Goal: Information Seeking & Learning: Learn about a topic

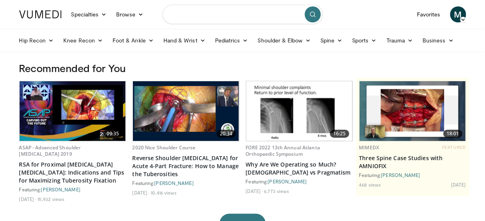
click at [196, 16] on input "Search topics, interventions" at bounding box center [242, 14] width 160 height 19
type input "**********"
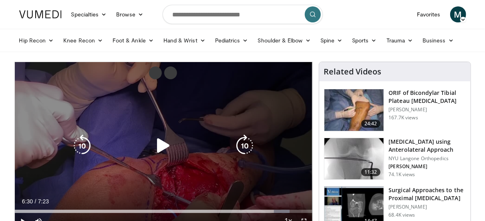
click at [162, 146] on icon "Video Player" at bounding box center [163, 145] width 22 height 22
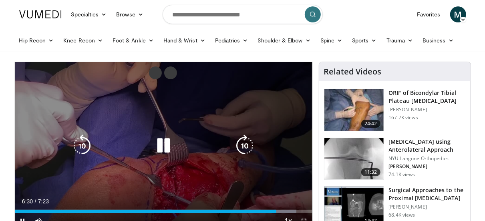
scroll to position [40, 0]
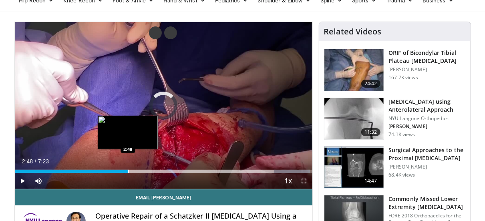
click at [128, 173] on div "Progress Bar" at bounding box center [128, 171] width 1 height 3
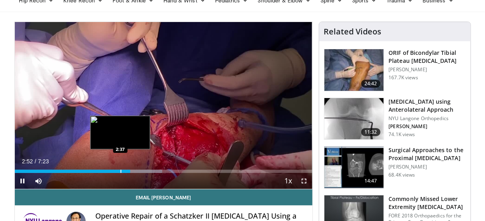
click at [119, 171] on div "2:52" at bounding box center [73, 171] width 116 height 3
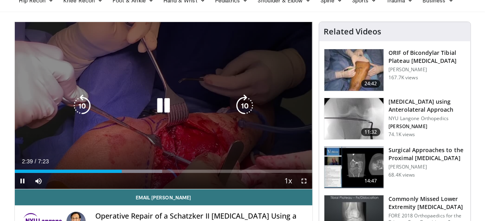
scroll to position [80, 0]
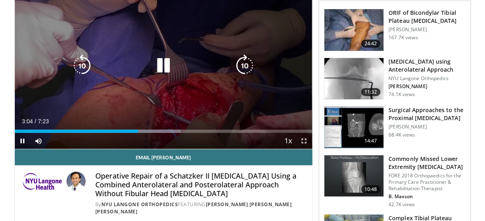
click at [178, 69] on div "Video Player" at bounding box center [163, 66] width 179 height 16
click at [169, 63] on icon "Video Player" at bounding box center [163, 65] width 22 height 22
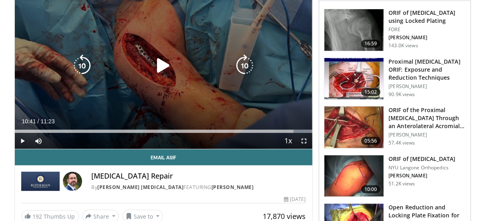
scroll to position [40, 0]
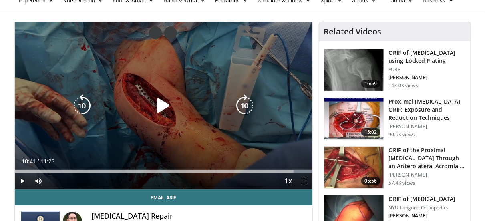
click at [165, 105] on icon "Video Player" at bounding box center [163, 105] width 22 height 22
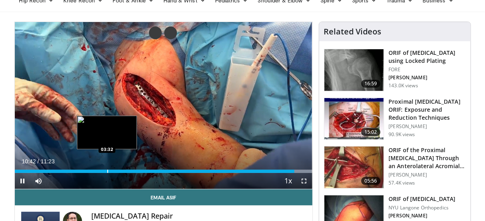
click at [107, 171] on div "Progress Bar" at bounding box center [107, 171] width 1 height 3
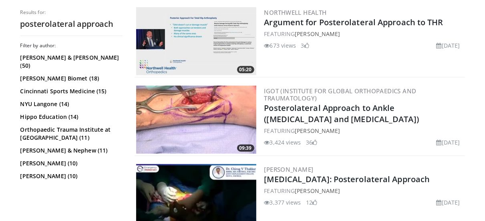
scroll to position [320, 0]
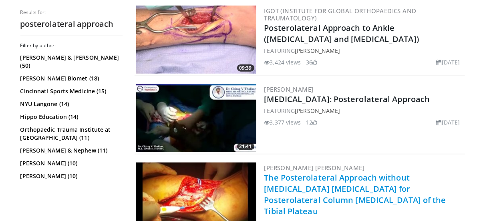
click at [350, 185] on link "The Posterolateral Approach without Fibula Osteotomy for Posterolateral Column …" at bounding box center [355, 194] width 182 height 44
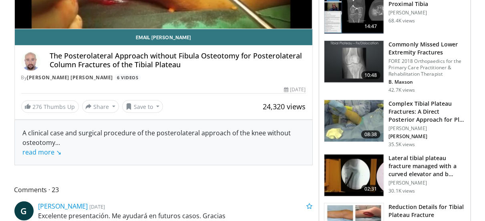
scroll to position [80, 0]
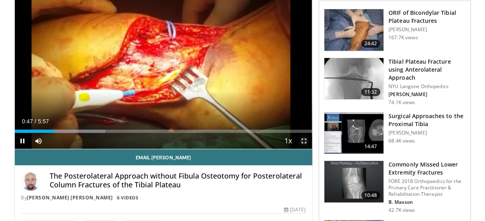
click at [305, 141] on span "Video Player" at bounding box center [304, 141] width 16 height 16
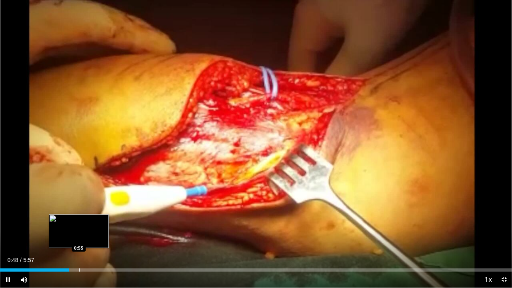
click at [78, 221] on div "Loaded : 0.00% 0:48 0:55" at bounding box center [256, 268] width 512 height 8
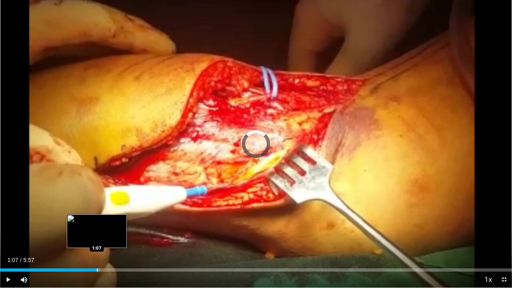
click at [97, 221] on div "Progress Bar" at bounding box center [97, 270] width 1 height 3
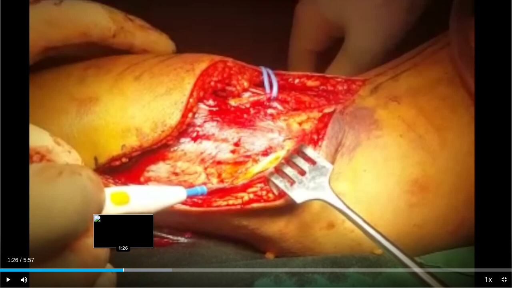
click at [124, 221] on div "Progress Bar" at bounding box center [123, 270] width 1 height 3
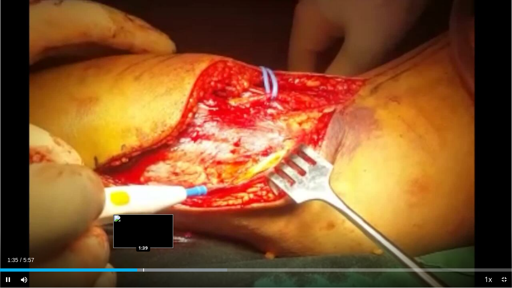
click at [143, 221] on div "Progress Bar" at bounding box center [143, 270] width 1 height 3
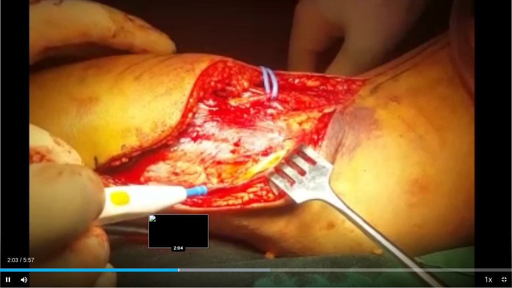
click at [179, 221] on div "Progress Bar" at bounding box center [179, 270] width 1 height 3
click at [181, 221] on div "Progress Bar" at bounding box center [181, 270] width 1 height 3
click at [186, 221] on div "Progress Bar" at bounding box center [185, 270] width 1 height 3
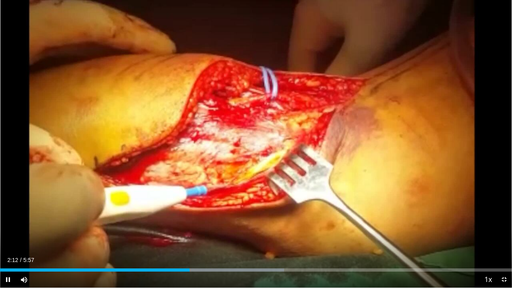
click at [197, 221] on div "Current Time 2:12 / Duration 5:57 Pause Skip Backward Skip Forward Mute Loaded …" at bounding box center [256, 280] width 512 height 16
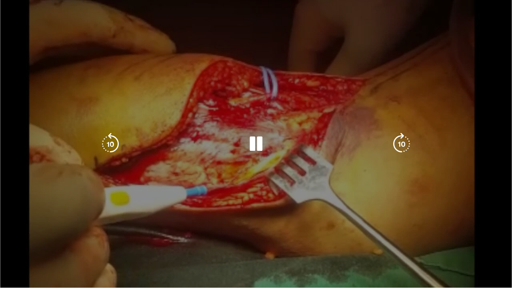
click at [199, 221] on video-js "**********" at bounding box center [256, 144] width 512 height 288
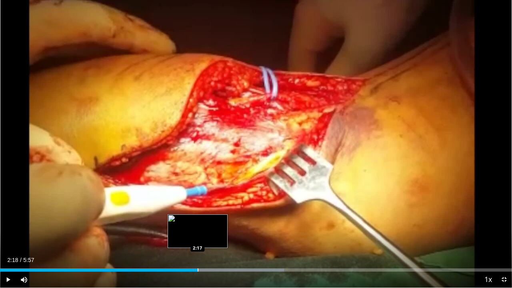
click at [198, 221] on div "Loaded : 55.48% 2:18 2:17" at bounding box center [256, 268] width 512 height 8
click at [204, 221] on div "Progress Bar" at bounding box center [204, 270] width 1 height 3
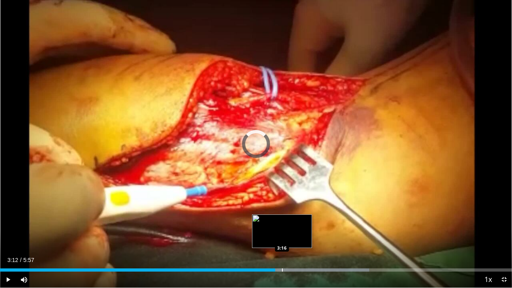
click at [281, 221] on div "Progress Bar" at bounding box center [300, 270] width 138 height 3
click at [284, 221] on div "Progress Bar" at bounding box center [283, 270] width 1 height 3
click at [280, 221] on div "3:15" at bounding box center [140, 270] width 281 height 3
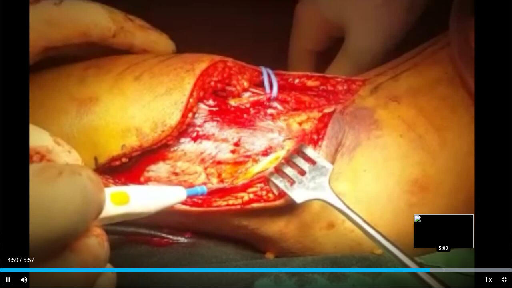
click at [443, 221] on div "Loaded : 100.00% 5:00 5:09" at bounding box center [256, 270] width 512 height 3
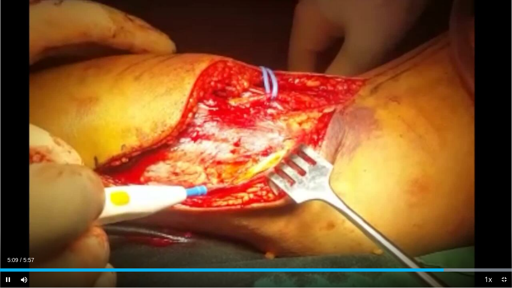
click at [456, 221] on div "Current Time 5:09 / Duration 5:57 Pause Skip Backward Skip Forward Mute Loaded …" at bounding box center [256, 280] width 512 height 16
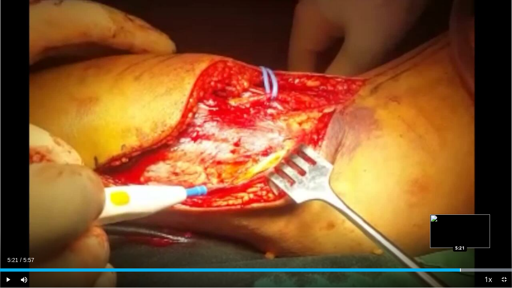
click at [460, 221] on div "Loaded : 100.00% 5:10 5:21" at bounding box center [256, 268] width 512 height 8
click at [478, 221] on div "Progress Bar" at bounding box center [477, 270] width 1 height 3
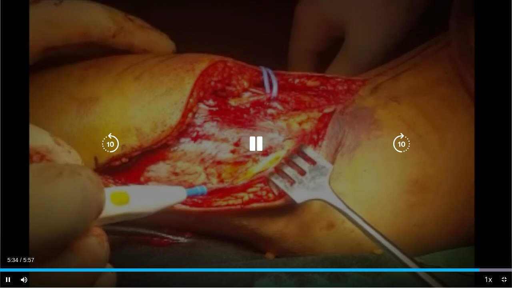
click at [329, 172] on div "10 seconds Tap to unmute" at bounding box center [256, 144] width 512 height 288
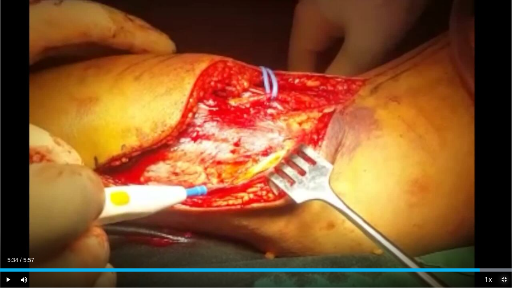
click at [484, 221] on span "Video Player" at bounding box center [504, 280] width 16 height 16
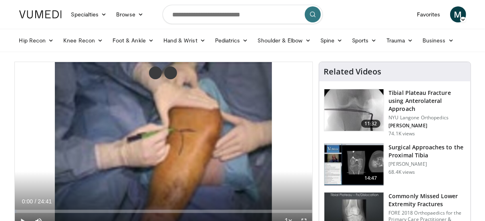
scroll to position [40, 0]
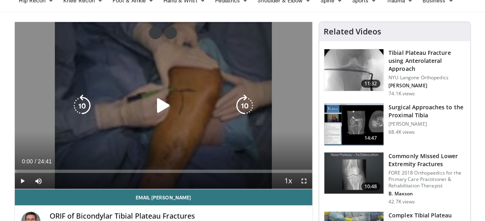
click at [162, 111] on icon "Video Player" at bounding box center [163, 105] width 22 height 22
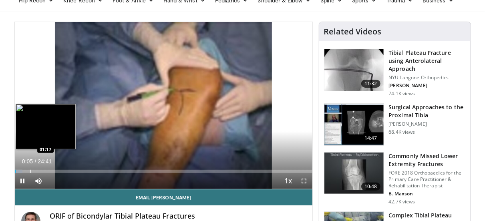
click at [30, 172] on div "Progress Bar" at bounding box center [30, 171] width 1 height 3
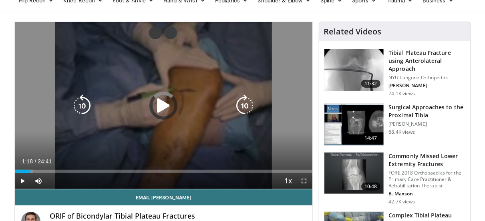
click at [39, 172] on div "Loaded : 6.06% 01:18 01:51" at bounding box center [163, 171] width 297 height 3
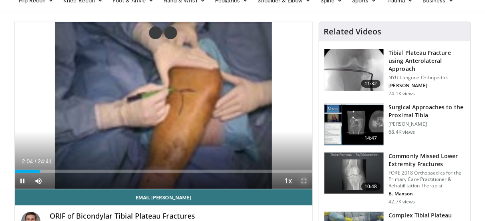
click at [305, 183] on span "Video Player" at bounding box center [304, 181] width 16 height 16
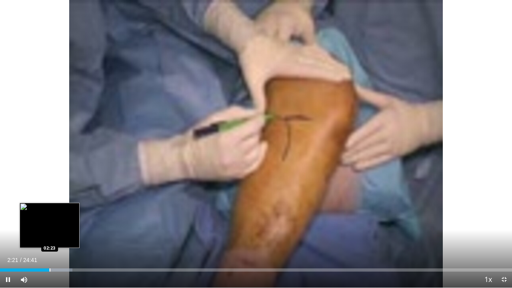
click at [50, 221] on div "Progress Bar" at bounding box center [50, 270] width 1 height 3
click at [55, 221] on div "Progress Bar" at bounding box center [55, 270] width 1 height 3
click at [58, 221] on div "10 seconds Tap to unmute" at bounding box center [256, 144] width 512 height 288
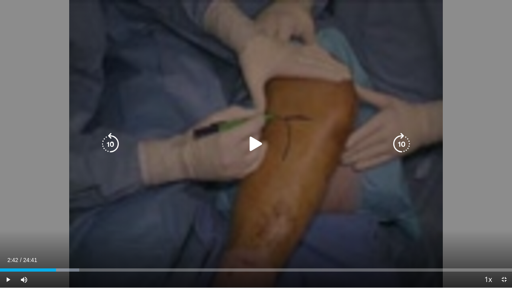
click at [273, 138] on div "Video Player" at bounding box center [255, 144] width 307 height 16
click at [263, 146] on icon "Video Player" at bounding box center [256, 144] width 22 height 22
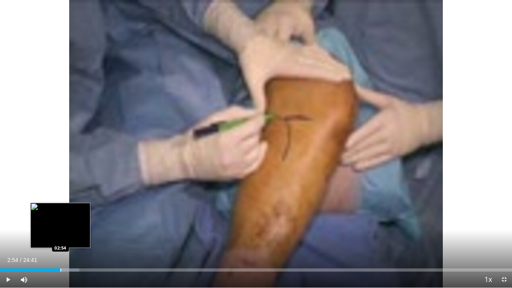
click at [60, 221] on div "Progress Bar" at bounding box center [60, 270] width 1 height 3
click at [65, 221] on div "Progress Bar" at bounding box center [64, 270] width 29 height 3
click at [71, 221] on div "Progress Bar" at bounding box center [70, 270] width 1 height 3
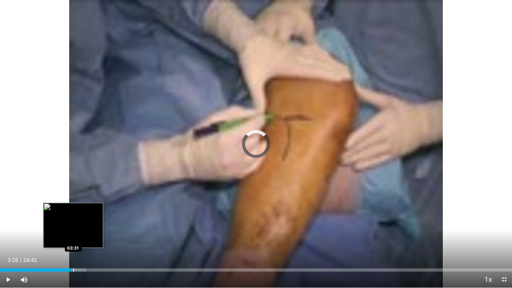
click at [74, 221] on div "Progress Bar" at bounding box center [73, 270] width 1 height 3
click at [76, 221] on div "Progress Bar" at bounding box center [76, 270] width 1 height 3
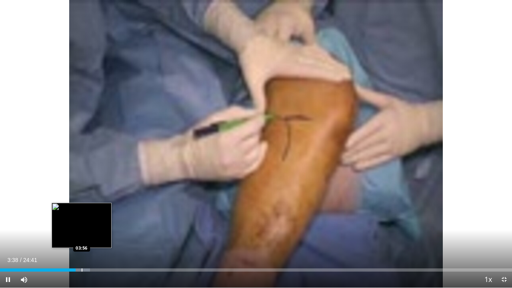
click at [82, 221] on div "Progress Bar" at bounding box center [82, 270] width 1 height 3
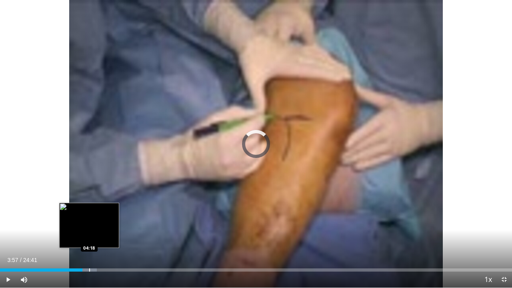
click at [90, 221] on div "Loaded : 18.92% 03:58 04:18" at bounding box center [256, 270] width 512 height 3
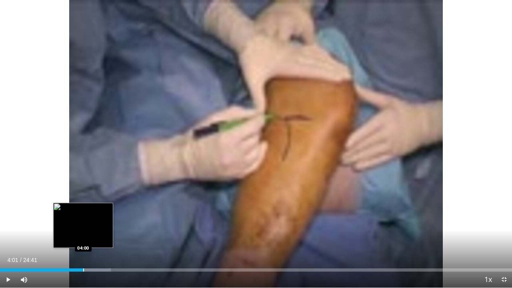
click at [83, 221] on div "Progress Bar" at bounding box center [83, 270] width 1 height 3
click at [80, 221] on div "Progress Bar" at bounding box center [80, 270] width 1 height 3
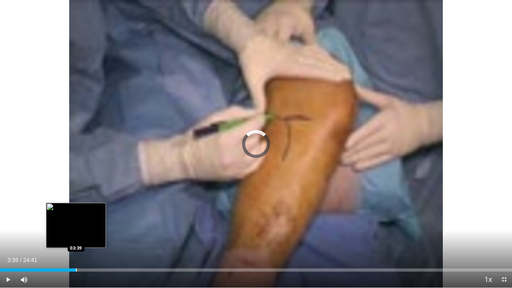
click at [76, 221] on div "Progress Bar" at bounding box center [76, 270] width 1 height 3
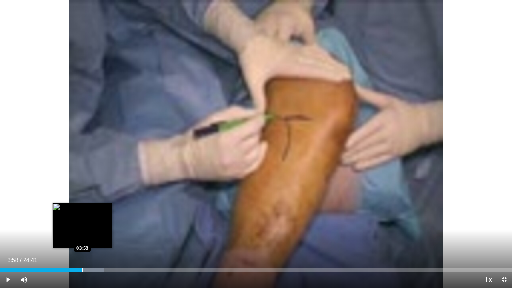
click at [82, 221] on div "Loaded : 20.22% 03:58 03:58" at bounding box center [256, 270] width 512 height 3
click at [88, 221] on div "Loaded : 20.89% 04:01 04:09" at bounding box center [256, 270] width 512 height 3
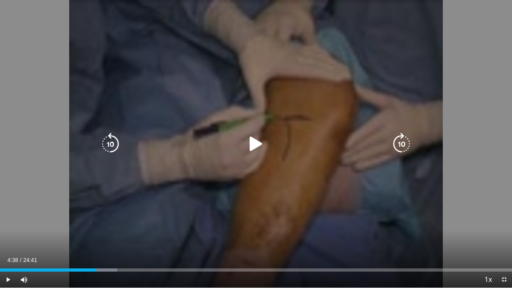
click at [96, 221] on div "Progress Bar" at bounding box center [100, 270] width 34 height 3
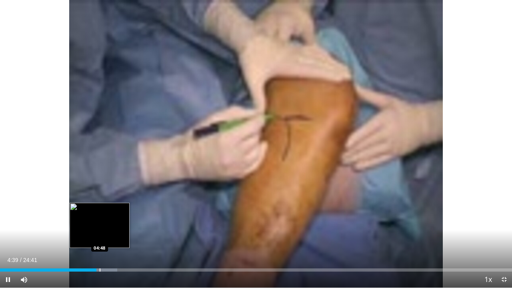
click at [100, 221] on div "Progress Bar" at bounding box center [100, 270] width 1 height 3
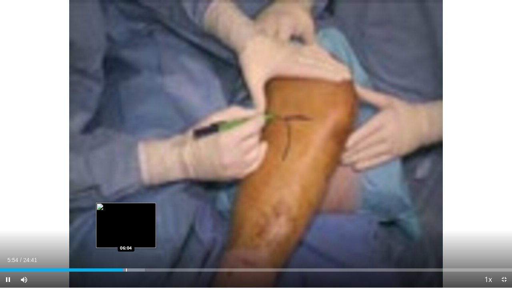
click at [126, 221] on div "Loaded : 28.31% 05:54 06:04" at bounding box center [256, 268] width 512 height 8
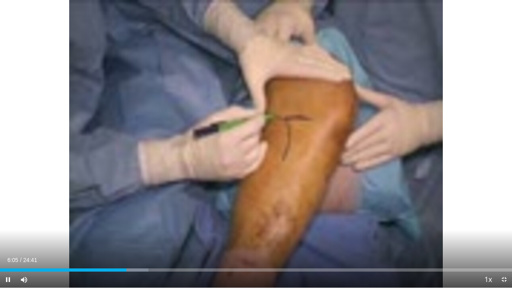
click at [135, 221] on div "Current Time 6:05 / Duration 24:41 Pause Skip Backward Skip Forward Mute Loaded…" at bounding box center [256, 280] width 512 height 16
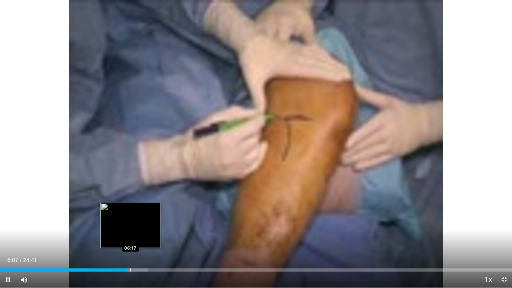
click at [130, 221] on div "Loaded : 28.98% 06:07 06:17" at bounding box center [256, 270] width 512 height 3
click at [137, 221] on div "Progress Bar" at bounding box center [137, 270] width 1 height 3
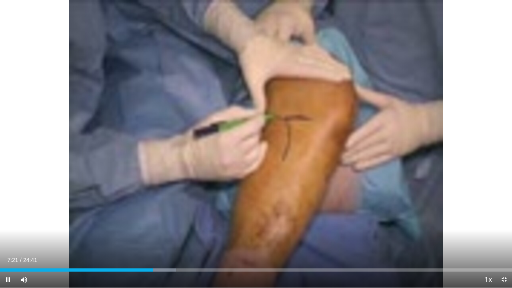
click at [157, 221] on div "Current Time 7:21 / Duration 24:41 Pause Skip Backward Skip Forward Mute Loaded…" at bounding box center [256, 280] width 512 height 16
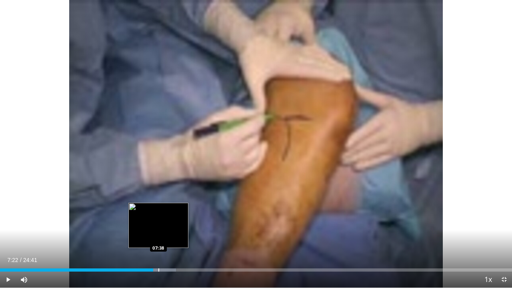
click at [158, 221] on div "Loaded : 34.37% 07:22 07:38" at bounding box center [256, 268] width 512 height 8
click at [166, 221] on div "Progress Bar" at bounding box center [166, 270] width 1 height 3
click at [169, 221] on div "Loaded : 37.07% 08:02 08:09" at bounding box center [256, 268] width 512 height 8
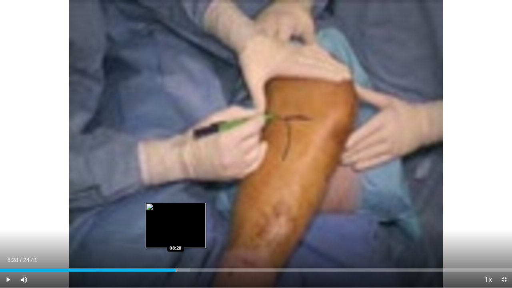
click at [175, 221] on div "Loaded : 37.17% 08:28 08:28" at bounding box center [256, 268] width 512 height 8
click at [185, 221] on div "Progress Bar" at bounding box center [185, 270] width 1 height 3
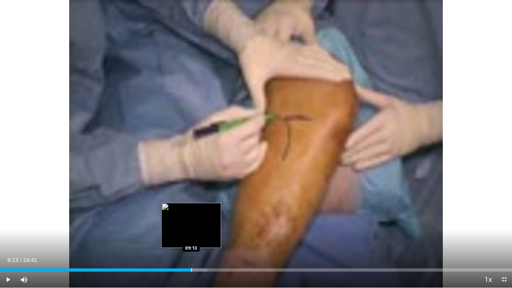
click at [191, 221] on div "Progress Bar" at bounding box center [191, 270] width 1 height 3
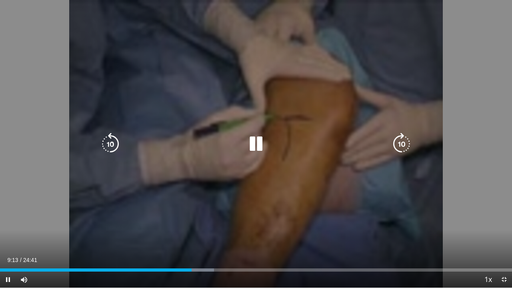
click at [194, 221] on div "Progress Bar" at bounding box center [197, 270] width 33 height 3
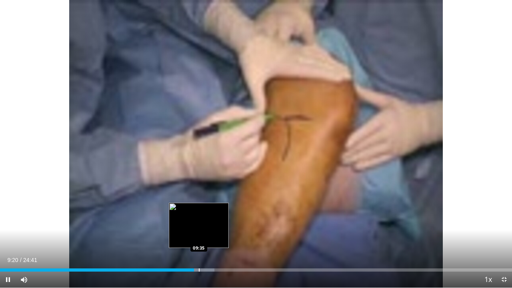
click at [199, 221] on div "Progress Bar" at bounding box center [199, 270] width 1 height 3
click at [204, 221] on div "Progress Bar" at bounding box center [204, 270] width 1 height 3
click at [209, 221] on div "Loaded : 43.92% 09:51 10:04" at bounding box center [256, 268] width 512 height 8
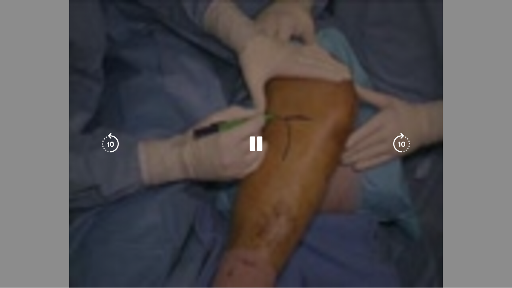
click at [212, 221] on video-js "**********" at bounding box center [256, 144] width 512 height 288
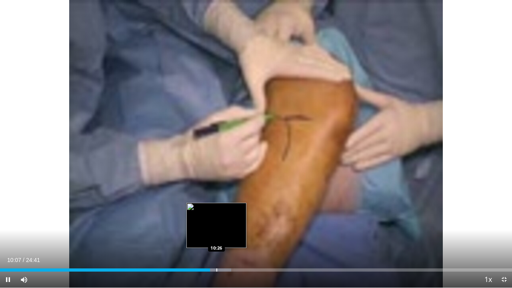
click at [217, 221] on div "Progress Bar" at bounding box center [217, 270] width 1 height 3
click at [222, 221] on div "Loaded : 45.16% 10:43 10:43" at bounding box center [256, 270] width 512 height 3
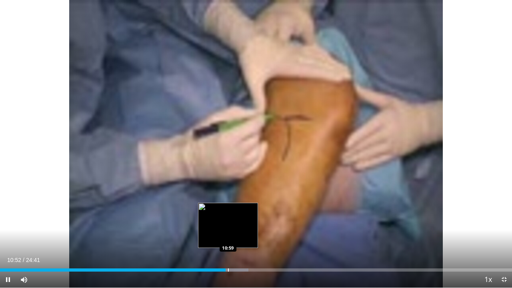
click at [228, 221] on div "Progress Bar" at bounding box center [228, 270] width 1 height 3
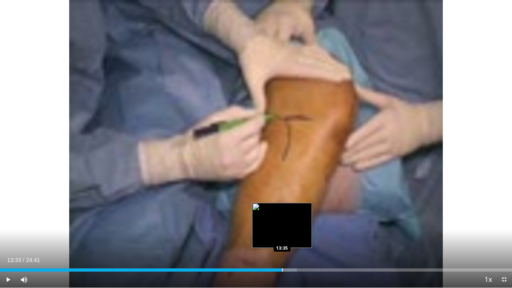
click at [281, 221] on div "Loaded : 57.96% 13:33 13:35" at bounding box center [256, 268] width 512 height 8
click at [286, 221] on div "Progress Bar" at bounding box center [285, 270] width 1 height 3
click at [293, 221] on div "Progress Bar" at bounding box center [293, 270] width 1 height 3
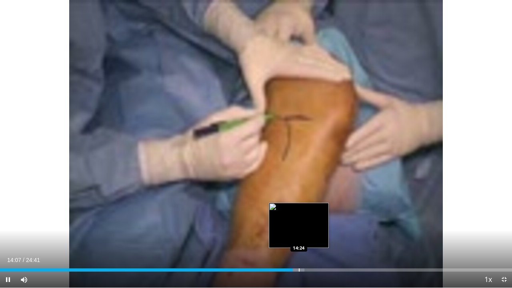
click at [299, 221] on div "Progress Bar" at bounding box center [299, 270] width 1 height 3
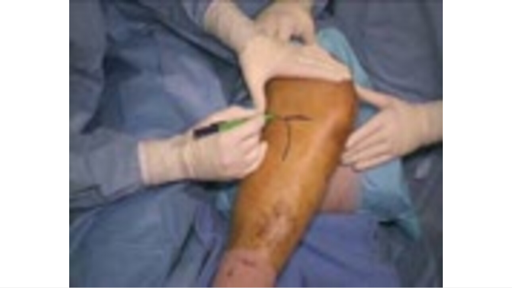
click at [305, 221] on div "10 seconds Tap to unmute" at bounding box center [256, 144] width 512 height 288
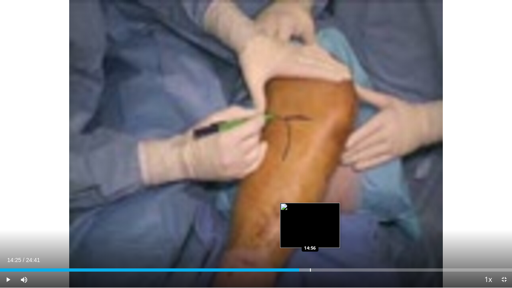
click at [311, 221] on div "Progress Bar" at bounding box center [310, 270] width 1 height 3
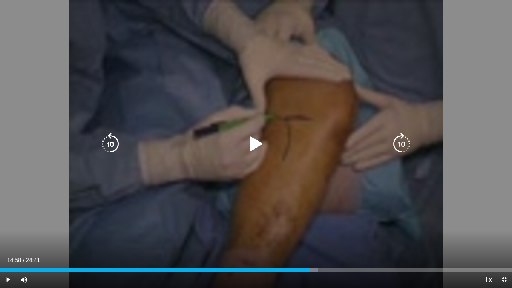
click at [326, 145] on div "Video Player" at bounding box center [255, 144] width 307 height 16
click at [249, 146] on icon "Video Player" at bounding box center [256, 144] width 22 height 22
click at [257, 146] on icon "Video Player" at bounding box center [256, 144] width 22 height 22
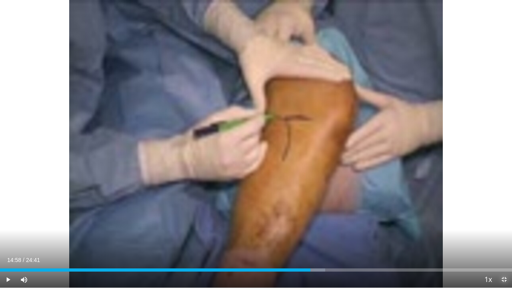
click at [484, 221] on span "Video Player" at bounding box center [504, 280] width 16 height 16
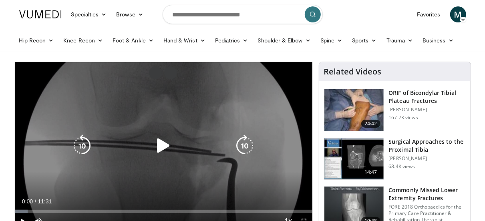
scroll to position [40, 0]
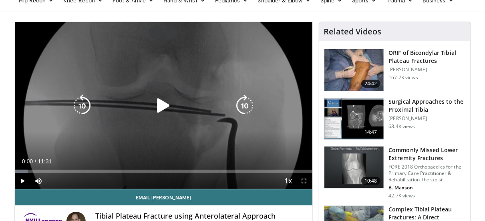
click at [154, 102] on icon "Video Player" at bounding box center [163, 105] width 22 height 22
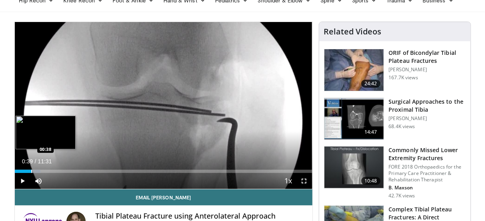
click at [31, 167] on div "Loaded : 8.65% 00:39 00:38" at bounding box center [163, 169] width 297 height 8
click at [37, 170] on div "Loaded : 10.13% 00:40 00:51" at bounding box center [163, 171] width 297 height 3
click at [45, 170] on div "Progress Bar" at bounding box center [45, 171] width 1 height 3
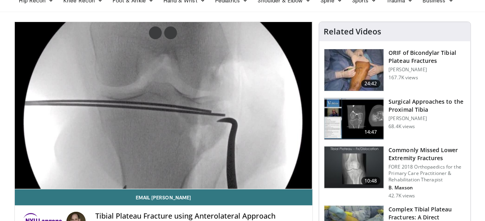
click at [48, 170] on div "10 seconds Tap to unmute" at bounding box center [163, 105] width 297 height 167
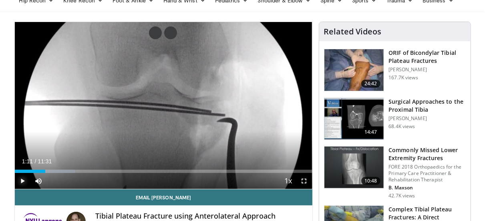
click at [23, 178] on span "Video Player" at bounding box center [23, 181] width 16 height 16
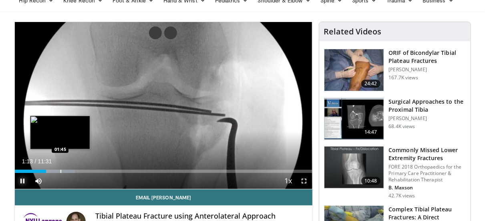
click at [60, 171] on div "Progress Bar" at bounding box center [54, 171] width 42 height 3
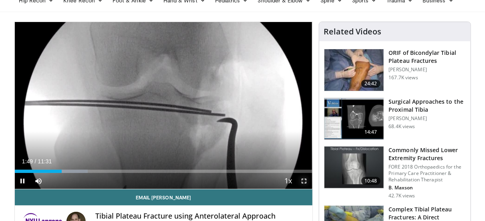
click at [306, 179] on span "Video Player" at bounding box center [304, 181] width 16 height 16
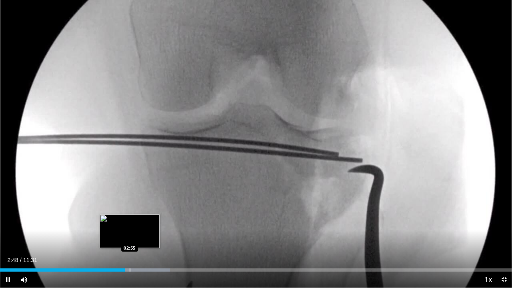
click at [130, 221] on div "Progress Bar" at bounding box center [130, 270] width 1 height 3
click at [138, 221] on div "Progress Bar" at bounding box center [138, 270] width 1 height 3
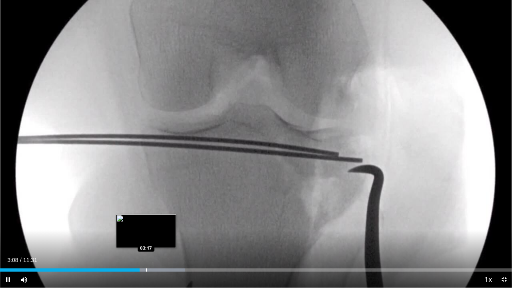
click at [146, 221] on div "Progress Bar" at bounding box center [146, 270] width 1 height 3
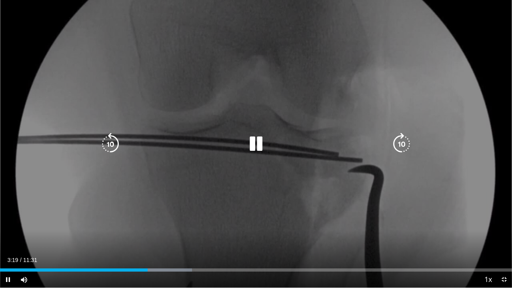
click at [210, 164] on div "10 seconds Tap to unmute" at bounding box center [256, 144] width 512 height 288
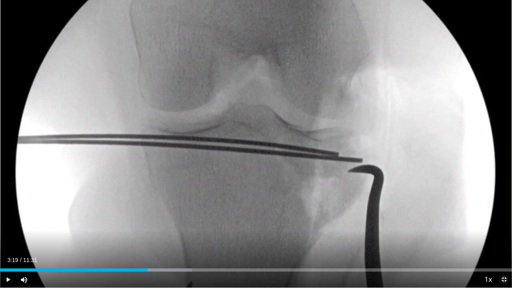
click at [484, 221] on span "Video Player" at bounding box center [504, 280] width 16 height 16
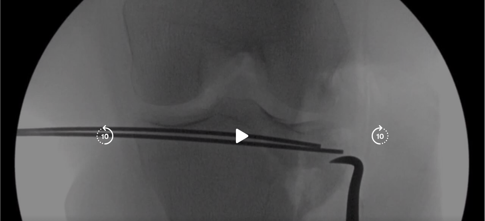
scroll to position [80, 0]
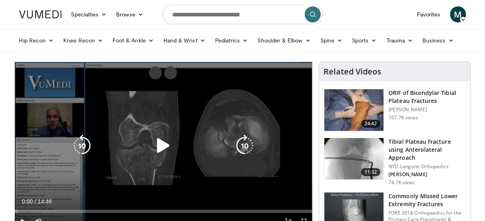
scroll to position [40, 0]
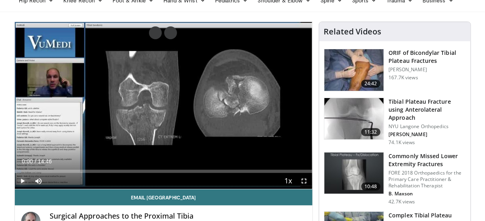
click at [20, 180] on span "Video Player" at bounding box center [23, 181] width 16 height 16
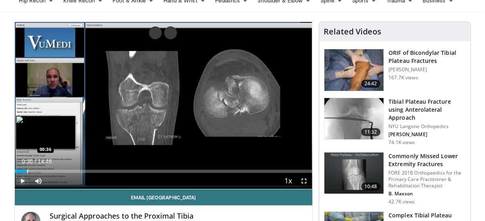
click at [27, 170] on div "Progress Bar" at bounding box center [27, 171] width 1 height 3
click at [41, 169] on div "Loaded : 7.89% 00:38 01:21" at bounding box center [163, 169] width 297 height 8
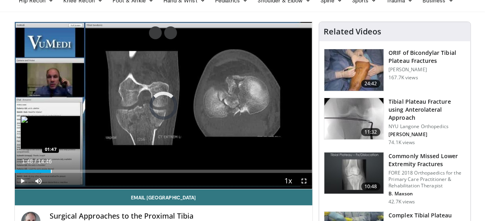
click at [51, 170] on div "Progress Bar" at bounding box center [51, 171] width 1 height 3
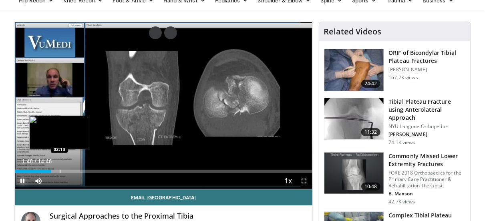
click at [60, 171] on div "Loaded : 13.53% 01:49 02:13" at bounding box center [163, 171] width 297 height 3
click at [67, 172] on div "Progress Bar" at bounding box center [63, 171] width 10 height 3
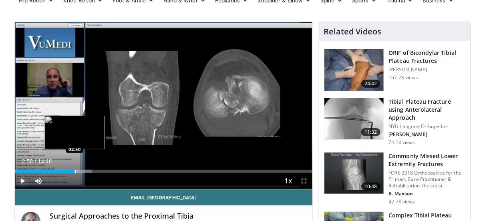
click at [75, 171] on div "Progress Bar" at bounding box center [75, 171] width 1 height 3
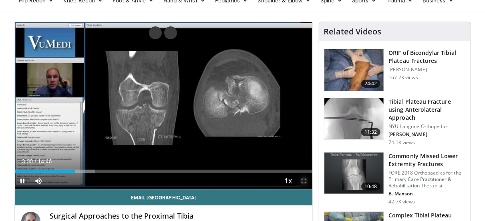
click at [305, 181] on span "Video Player" at bounding box center [304, 181] width 16 height 16
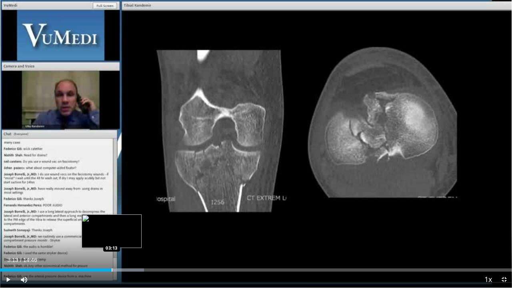
click at [112, 221] on div "Progress Bar" at bounding box center [112, 270] width 1 height 3
click at [119, 221] on div "Loaded : 29.26% 03:16 03:26" at bounding box center [256, 270] width 512 height 3
click at [125, 221] on div "Progress Bar" at bounding box center [125, 270] width 1 height 3
click at [128, 221] on div "Progress Bar" at bounding box center [128, 270] width 1 height 3
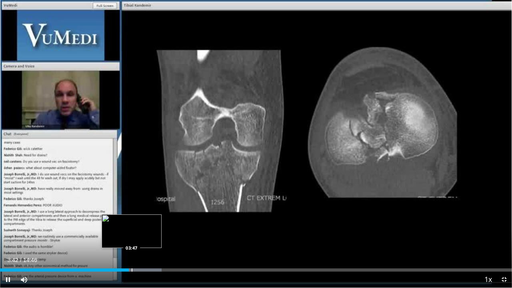
click at [132, 221] on div "Progress Bar" at bounding box center [132, 270] width 1 height 3
click at [135, 221] on div "Progress Bar" at bounding box center [135, 270] width 1 height 3
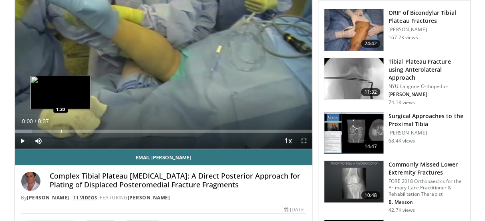
scroll to position [40, 0]
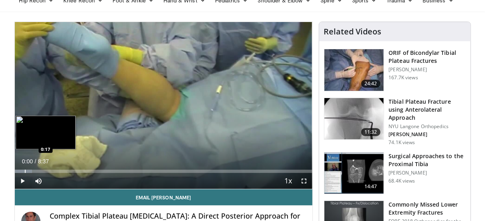
click at [24, 169] on div "Loaded : 5.80% 0:00 0:17" at bounding box center [163, 169] width 297 height 8
click at [28, 168] on div "Loaded : 7.74% 0:17 0:22" at bounding box center [163, 169] width 297 height 8
click at [32, 168] on div "Loaded : 13.49% 0:29 0:29" at bounding box center [163, 169] width 297 height 8
click at [38, 168] on div "Loaded : 13.54% 0:40 0:38" at bounding box center [163, 169] width 297 height 8
click at [46, 168] on div "Loaded : 15.47% 0:40 0:52" at bounding box center [163, 169] width 297 height 8
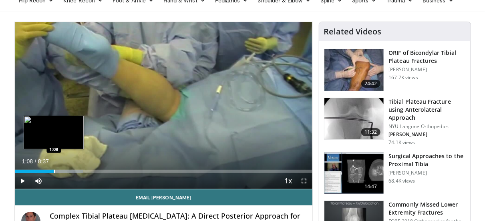
click at [54, 169] on div "Loaded : 23.13% 1:08 1:08" at bounding box center [163, 169] width 297 height 8
click at [60, 169] on div "Loaded : 23.13% 1:20 1:18" at bounding box center [163, 169] width 297 height 8
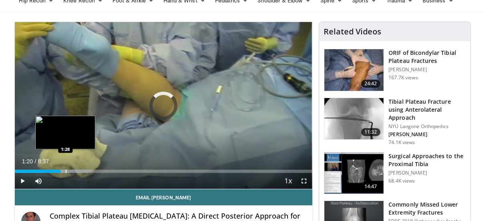
click at [66, 170] on div "Progress Bar" at bounding box center [66, 171] width 1 height 3
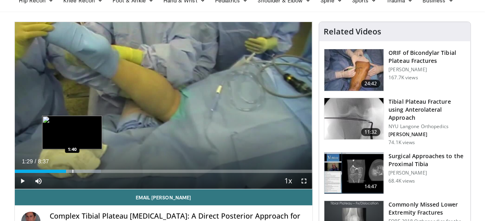
click at [72, 170] on div "Progress Bar" at bounding box center [72, 171] width 1 height 3
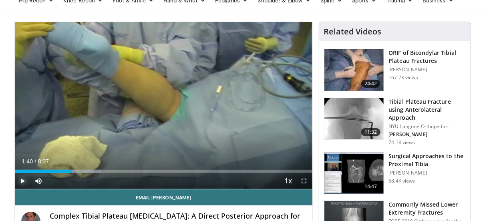
click at [24, 178] on span "Video Player" at bounding box center [23, 181] width 16 height 16
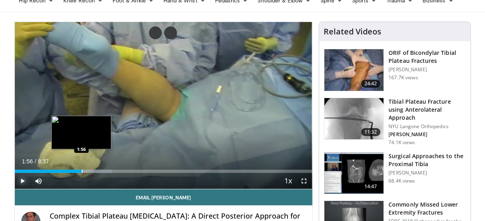
click at [82, 171] on div "Progress Bar" at bounding box center [82, 171] width 1 height 3
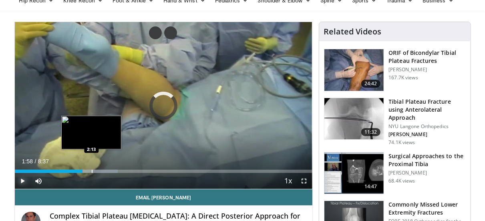
click at [92, 171] on div "Progress Bar" at bounding box center [92, 171] width 1 height 3
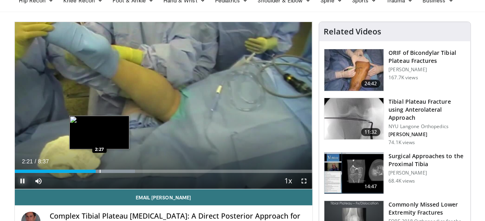
click at [99, 172] on div "Loaded : 40.50% 2:21 2:27" at bounding box center [163, 171] width 297 height 3
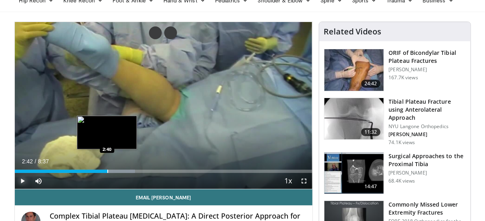
click at [108, 171] on div "Progress Bar" at bounding box center [107, 171] width 1 height 3
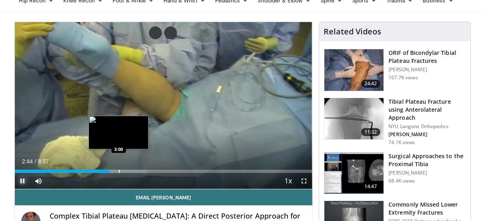
click at [119, 169] on div "Loaded : 44.35% 2:44 3:00" at bounding box center [163, 169] width 297 height 8
click at [127, 169] on div "Loaded : 44.35% 3:01 3:16" at bounding box center [163, 169] width 297 height 8
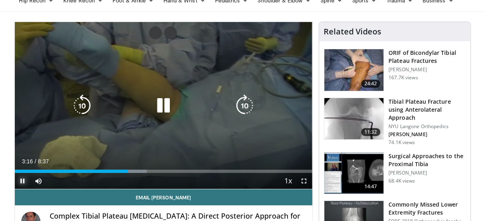
click at [132, 169] on div "Loaded : 44.35% 3:16 3:16" at bounding box center [163, 169] width 297 height 8
click at [136, 169] on div "Loaded : 46.41% 3:25 3:16" at bounding box center [163, 169] width 297 height 8
click at [146, 171] on div "Progress Bar" at bounding box center [135, 171] width 33 height 3
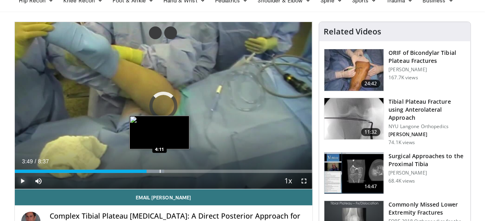
click at [158, 171] on div "Progress Bar" at bounding box center [146, 171] width 35 height 3
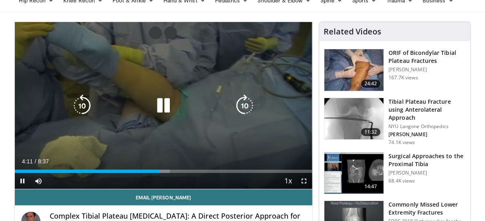
click at [164, 106] on icon "Video Player" at bounding box center [163, 105] width 22 height 22
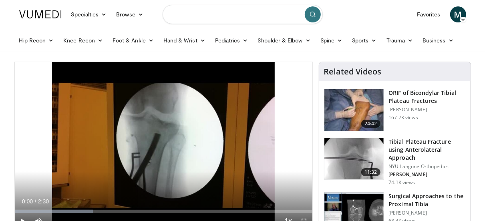
click at [181, 16] on input "Search topics, interventions" at bounding box center [242, 14] width 160 height 19
type input "**********"
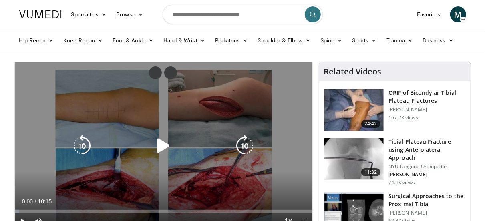
scroll to position [40, 0]
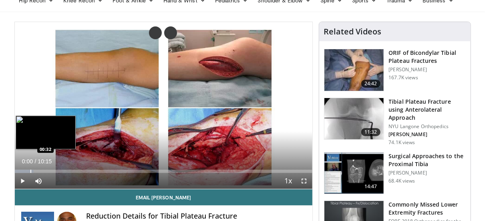
click at [30, 170] on div "Progress Bar" at bounding box center [30, 171] width 1 height 3
click at [36, 170] on div "Progress Bar" at bounding box center [36, 171] width 1 height 3
click at [42, 170] on div "Progress Bar" at bounding box center [42, 171] width 1 height 3
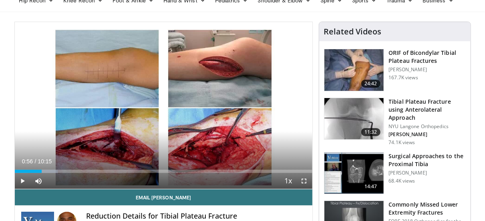
click at [50, 173] on div "Progress Bar" at bounding box center [43, 171] width 30 height 3
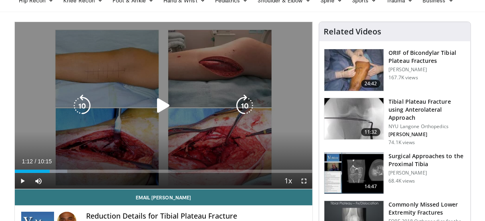
click at [135, 121] on div "10 seconds Tap to unmute" at bounding box center [163, 105] width 297 height 167
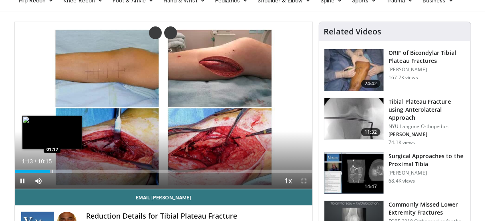
click at [52, 171] on div "Progress Bar" at bounding box center [54, 171] width 36 height 3
click at [59, 171] on div "Progress Bar" at bounding box center [59, 171] width 1 height 3
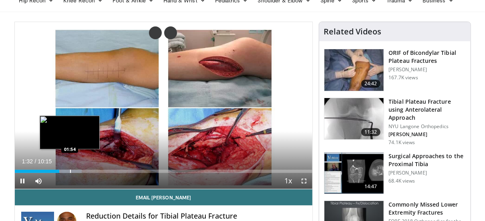
click at [70, 172] on div "Progress Bar" at bounding box center [70, 171] width 1 height 3
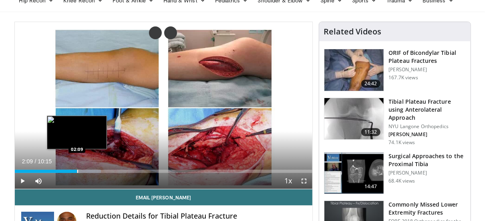
click at [77, 172] on div "Progress Bar" at bounding box center [77, 171] width 1 height 3
click at [86, 171] on div "Progress Bar" at bounding box center [86, 171] width 1 height 3
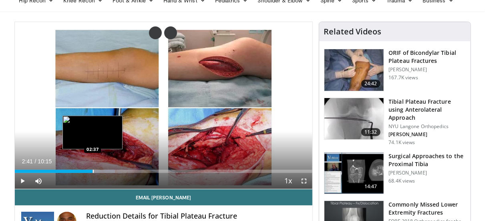
click at [93, 170] on div "Progress Bar" at bounding box center [93, 171] width 1 height 3
click at [99, 172] on div "Progress Bar" at bounding box center [99, 171] width 1 height 3
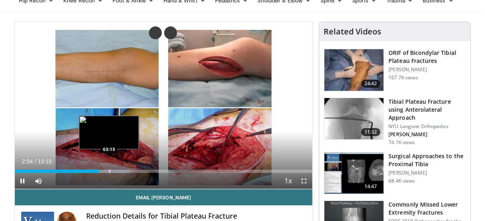
click at [109, 172] on div "Progress Bar" at bounding box center [109, 171] width 1 height 3
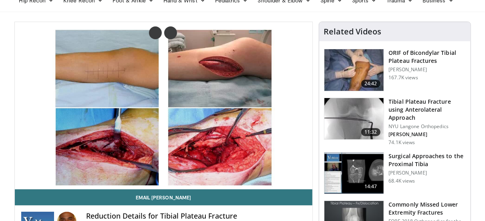
click at [115, 172] on video-js "**********" at bounding box center [163, 105] width 297 height 167
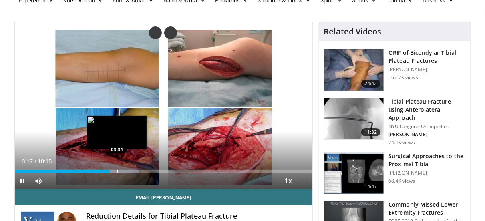
click at [117, 173] on div "Progress Bar" at bounding box center [117, 171] width 1 height 3
click at [121, 172] on div "Progress Bar" at bounding box center [121, 171] width 1 height 3
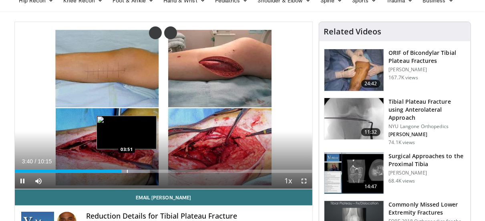
click at [128, 171] on div "Progress Bar" at bounding box center [127, 171] width 43 height 3
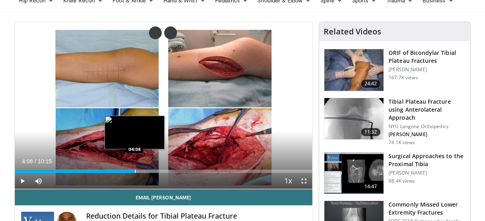
click at [135, 171] on div "Progress Bar" at bounding box center [135, 171] width 1 height 3
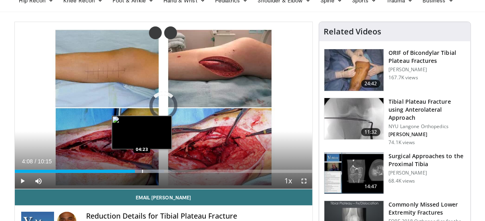
click at [144, 171] on div "Progress Bar" at bounding box center [142, 171] width 44 height 3
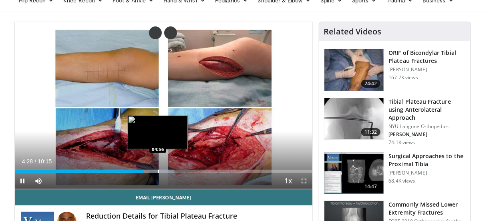
click at [158, 170] on div "Progress Bar" at bounding box center [158, 171] width 1 height 3
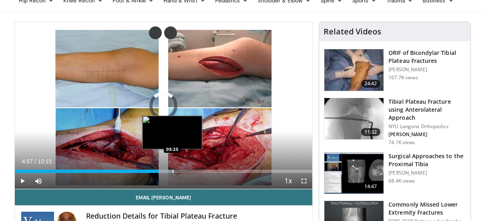
click at [172, 169] on div "Loaded : 53.52% 04:57 05:25" at bounding box center [163, 169] width 297 height 8
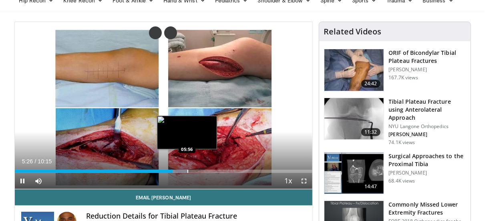
click at [187, 171] on div "Progress Bar" at bounding box center [187, 171] width 1 height 3
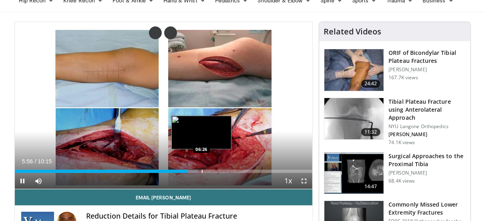
click at [202, 171] on div "Progress Bar" at bounding box center [202, 171] width 1 height 3
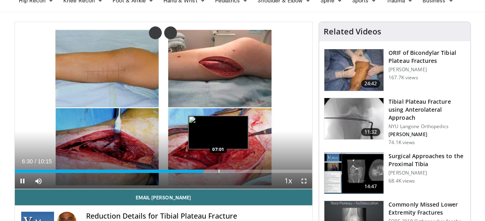
click at [219, 171] on div "Progress Bar" at bounding box center [219, 171] width 1 height 3
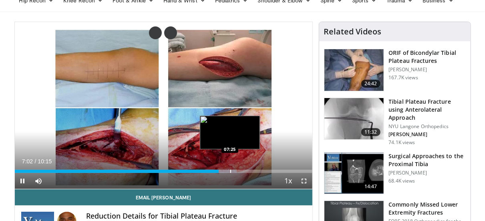
click at [230, 170] on div "Progress Bar" at bounding box center [230, 171] width 1 height 3
click at [237, 170] on div "Progress Bar" at bounding box center [230, 171] width 31 height 3
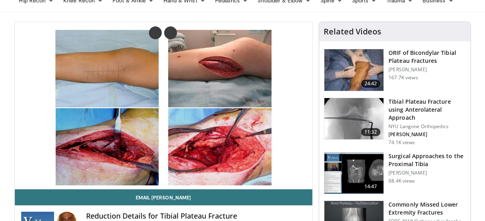
click at [248, 171] on div "10 seconds Tap to unmute" at bounding box center [163, 105] width 297 height 167
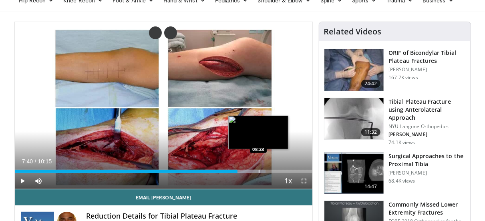
click at [259, 170] on div "Progress Bar" at bounding box center [259, 171] width 1 height 3
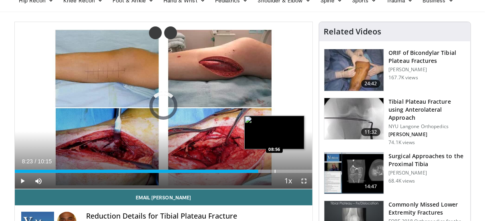
click at [275, 172] on div "Progress Bar" at bounding box center [275, 171] width 1 height 3
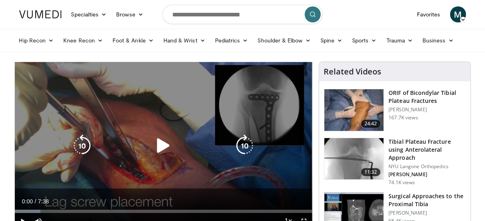
click at [169, 139] on icon "Video Player" at bounding box center [163, 145] width 22 height 22
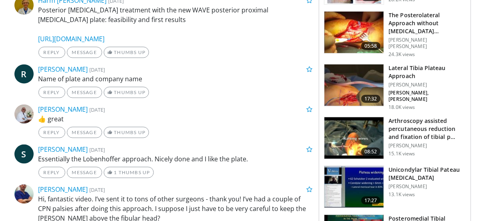
scroll to position [480, 0]
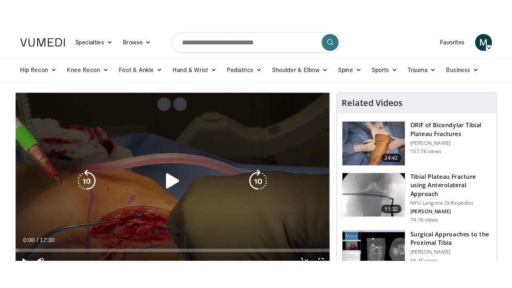
scroll to position [40, 0]
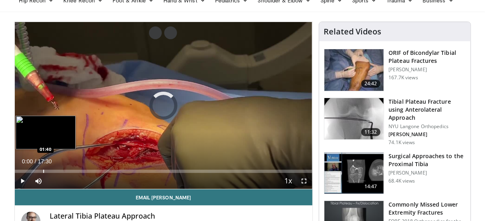
click at [43, 169] on div "Loaded : 0.00% 00:00 01:40" at bounding box center [163, 169] width 297 height 8
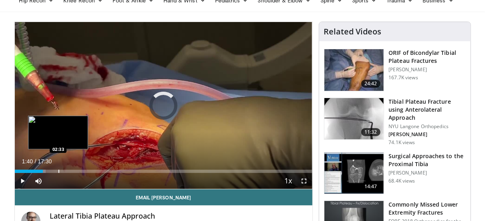
click at [58, 172] on div "Progress Bar" at bounding box center [58, 171] width 1 height 3
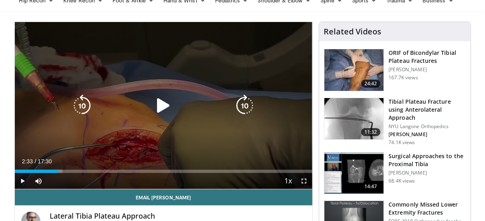
click at [158, 127] on div "10 seconds Tap to unmute" at bounding box center [163, 105] width 297 height 167
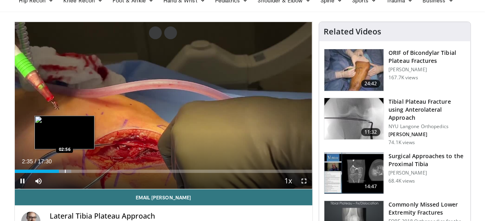
click at [64, 170] on div "Progress Bar" at bounding box center [64, 171] width 14 height 3
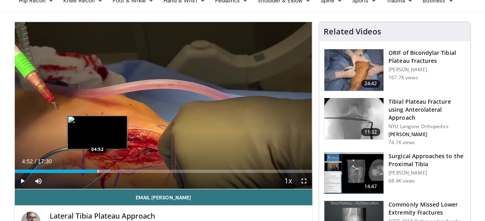
click at [97, 169] on div "Loaded : 32.38% 04:38 04:52" at bounding box center [163, 169] width 297 height 8
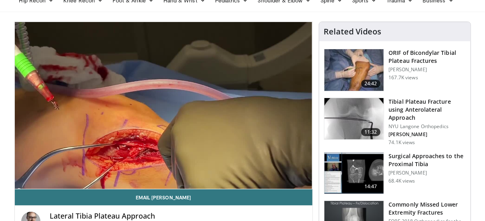
click at [110, 169] on div "10 seconds Tap to unmute" at bounding box center [163, 105] width 297 height 167
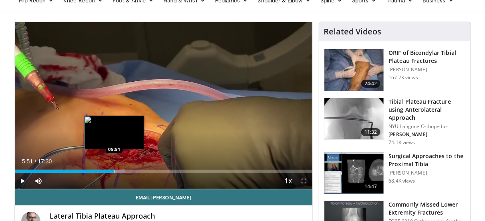
click at [114, 170] on div "Progress Bar" at bounding box center [114, 171] width 1 height 3
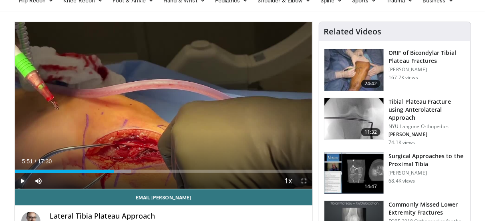
click at [19, 179] on span "Video Player" at bounding box center [23, 181] width 16 height 16
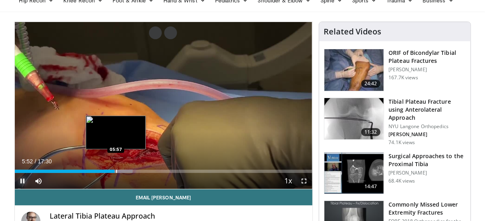
click at [118, 171] on div "Loaded : 39.64% 05:52 05:57" at bounding box center [163, 169] width 297 height 8
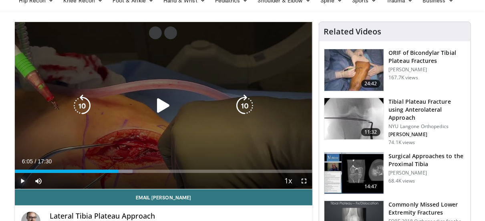
click at [118, 171] on div "Progress Bar" at bounding box center [121, 171] width 23 height 3
click at [162, 108] on icon "Video Player" at bounding box center [163, 105] width 22 height 22
click at [160, 110] on icon "Video Player" at bounding box center [163, 105] width 22 height 22
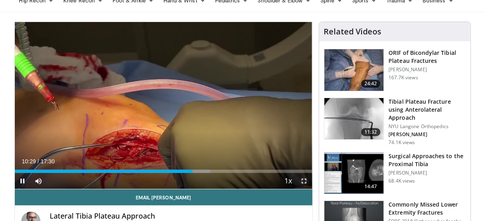
click at [300, 183] on span "Video Player" at bounding box center [304, 181] width 16 height 16
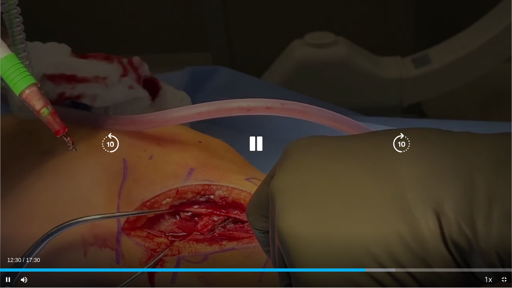
click at [249, 144] on icon "Video Player" at bounding box center [256, 144] width 22 height 22
click at [260, 142] on icon "Video Player" at bounding box center [256, 144] width 22 height 22
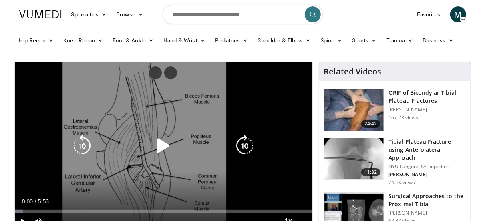
scroll to position [40, 0]
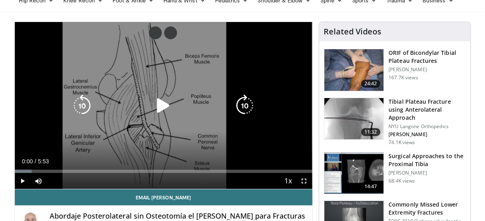
click at [154, 104] on icon "Video Player" at bounding box center [163, 105] width 22 height 22
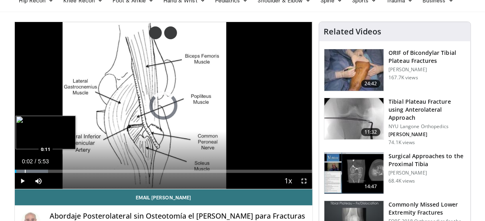
click at [25, 170] on div "Progress Bar" at bounding box center [25, 171] width 1 height 3
click at [32, 170] on div "Progress Bar" at bounding box center [32, 171] width 1 height 3
click at [37, 170] on div "Progress Bar" at bounding box center [37, 171] width 1 height 3
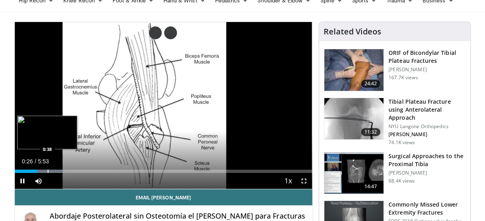
click at [48, 171] on div "Progress Bar" at bounding box center [48, 171] width 1 height 3
click at [55, 171] on div "Progress Bar" at bounding box center [47, 171] width 51 height 3
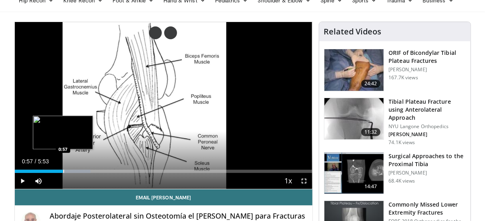
click at [63, 171] on div "Progress Bar" at bounding box center [63, 171] width 1 height 3
click at [72, 170] on div "Progress Bar" at bounding box center [72, 171] width 1 height 3
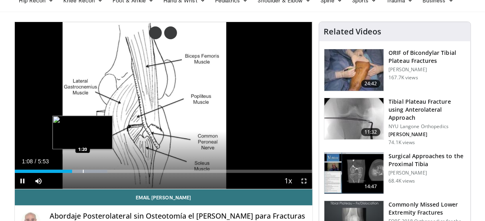
click at [83, 170] on div "Progress Bar" at bounding box center [83, 171] width 1 height 3
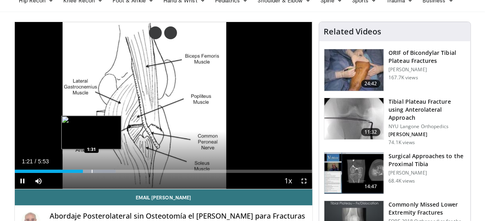
click at [92, 170] on div "Progress Bar" at bounding box center [87, 171] width 58 height 3
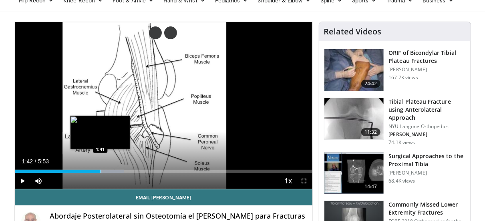
click at [100, 170] on div "Progress Bar" at bounding box center [100, 171] width 1 height 3
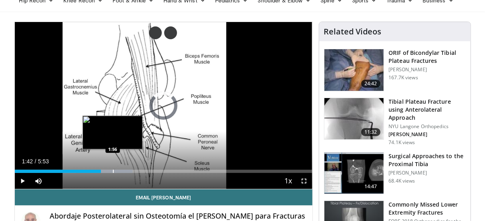
click at [113, 170] on div "Progress Bar" at bounding box center [113, 171] width 1 height 3
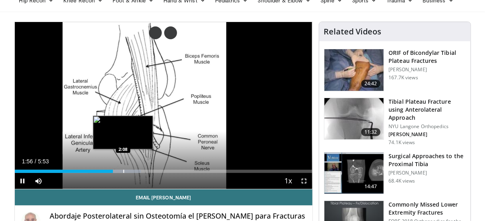
click at [123, 169] on div "Loaded : 42.44% 1:56 2:08" at bounding box center [163, 169] width 297 height 8
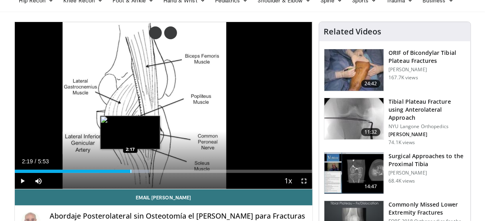
click at [132, 169] on div "Loaded : 45.27% 2:09 2:17" at bounding box center [163, 169] width 297 height 8
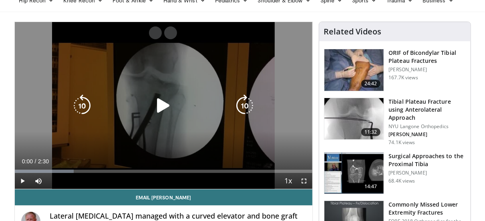
scroll to position [80, 0]
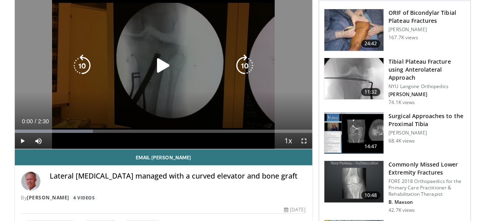
drag, startPoint x: 144, startPoint y: 84, endPoint x: 152, endPoint y: 80, distance: 9.3
click at [144, 84] on div "10 seconds Tap to unmute" at bounding box center [163, 65] width 297 height 167
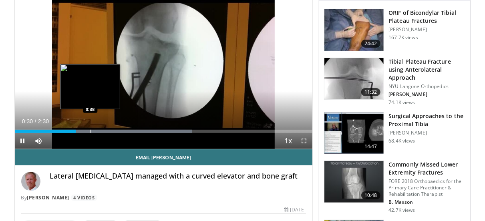
click at [90, 129] on div "Loaded : 59.70% 0:30 0:38" at bounding box center [163, 129] width 297 height 8
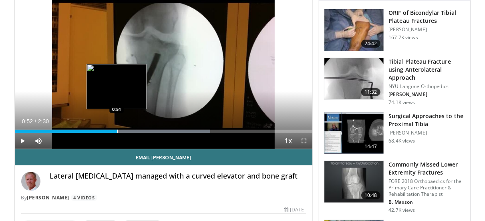
click at [118, 132] on div "Progress Bar" at bounding box center [113, 131] width 194 height 3
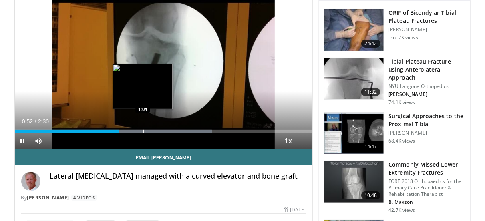
click at [143, 132] on div "Progress Bar" at bounding box center [143, 131] width 1 height 3
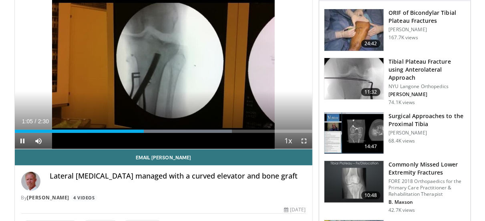
click at [181, 136] on div "Current Time 1:05 / Duration 2:30 Pause Skip Backward Skip Forward Mute Loaded …" at bounding box center [163, 141] width 297 height 16
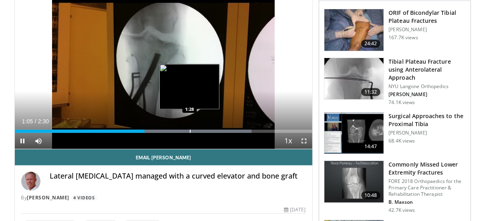
click at [190, 132] on div "Progress Bar" at bounding box center [190, 131] width 1 height 3
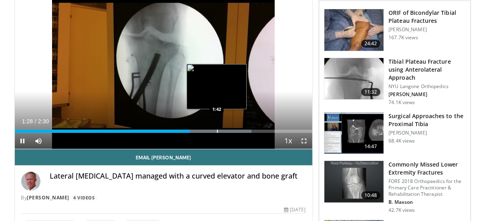
click at [217, 131] on div "Progress Bar" at bounding box center [217, 131] width 1 height 3
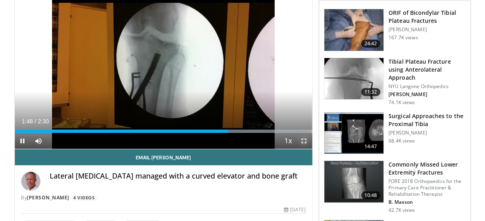
click at [302, 141] on span "Video Player" at bounding box center [304, 141] width 16 height 16
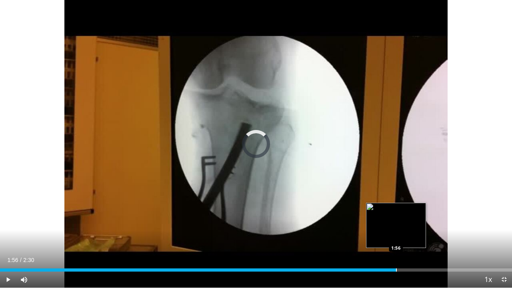
click at [396, 221] on div "Loaded : 0.00% 1:56 1:56" at bounding box center [256, 268] width 512 height 8
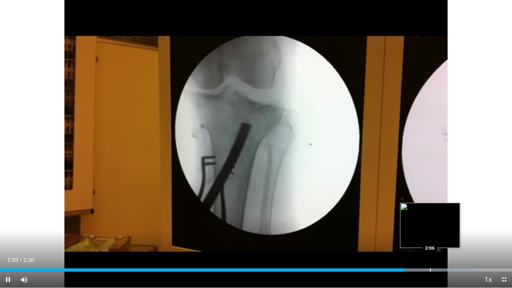
click at [431, 221] on div "Loaded : 92.86% 1:59 2:06" at bounding box center [256, 268] width 512 height 8
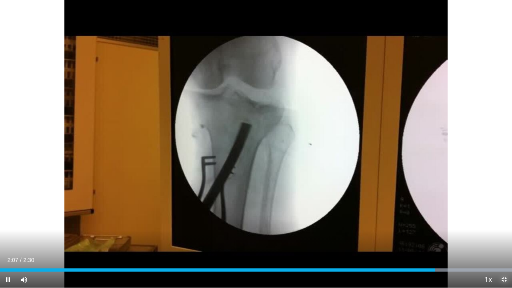
click at [484, 221] on span "Video Player" at bounding box center [504, 280] width 16 height 16
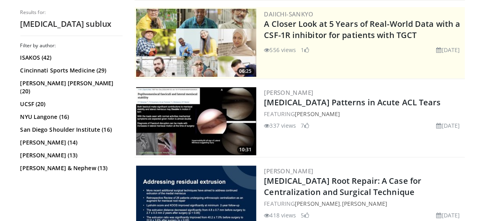
scroll to position [200, 0]
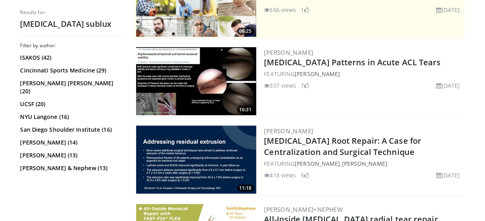
click at [230, 152] on img at bounding box center [196, 160] width 120 height 68
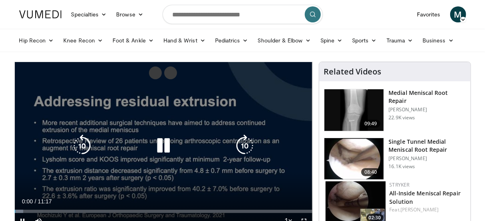
scroll to position [40, 0]
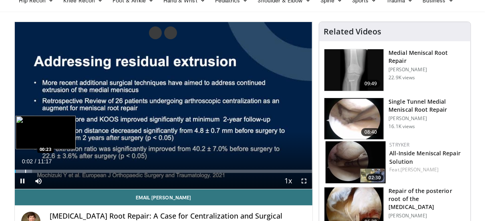
click at [25, 168] on div "Loaded : 5.85% 00:02 00:23" at bounding box center [163, 169] width 297 height 8
click at [32, 170] on div "Progress Bar" at bounding box center [32, 171] width 1 height 3
click at [41, 169] on div "Loaded : 16.10% 01:01 01:01" at bounding box center [163, 169] width 297 height 8
click at [46, 169] on div "Loaded : 19.02% 01:01 01:11" at bounding box center [163, 169] width 297 height 8
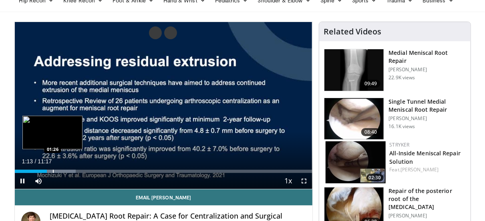
click at [53, 171] on div "Progress Bar" at bounding box center [53, 171] width 1 height 3
click at [41, 170] on div "Progress Bar" at bounding box center [41, 171] width 1 height 3
click at [50, 170] on div "Progress Bar" at bounding box center [50, 171] width 1 height 3
click at [56, 170] on div "Progress Bar" at bounding box center [56, 171] width 1 height 3
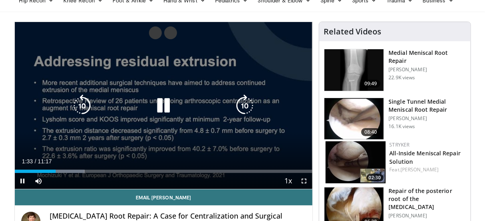
click at [60, 170] on div "Progress Bar" at bounding box center [64, 171] width 42 height 3
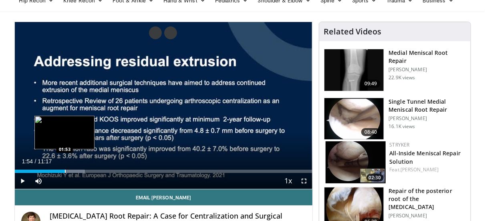
click at [65, 169] on div "Loaded : 23.42% 01:45 01:53" at bounding box center [163, 169] width 297 height 8
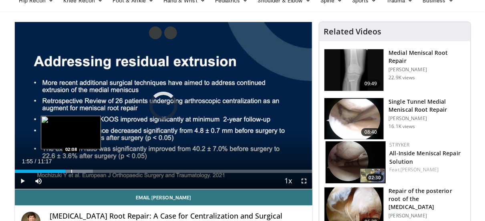
click at [71, 169] on div "Loaded : 26.34% 01:55 02:08" at bounding box center [163, 169] width 297 height 8
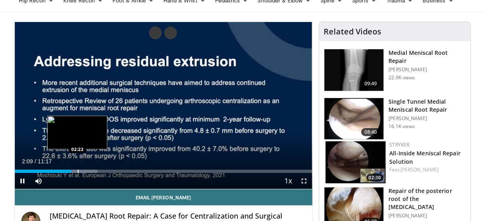
click at [78, 171] on div "Progress Bar" at bounding box center [78, 171] width 1 height 3
click at [84, 171] on div "Progress Bar" at bounding box center [87, 171] width 32 height 3
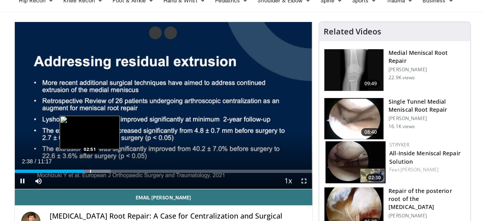
click at [90, 171] on div "Progress Bar" at bounding box center [90, 171] width 1 height 3
click at [96, 171] on video-js "**********" at bounding box center [163, 105] width 297 height 167
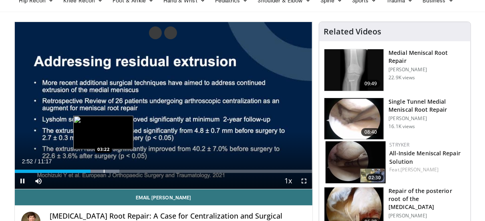
click at [104, 171] on div "Progress Bar" at bounding box center [104, 171] width 1 height 3
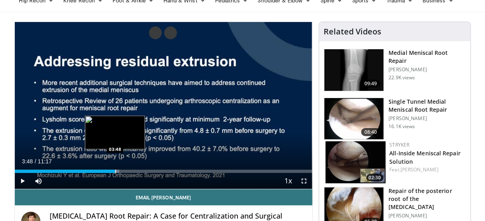
click at [115, 171] on div "Progress Bar" at bounding box center [115, 171] width 1 height 3
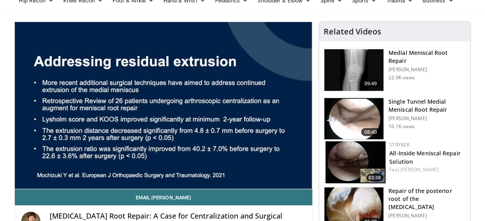
click at [402, 195] on h3 "Repair of the posterior root of the [MEDICAL_DATA]" at bounding box center [427, 199] width 77 height 24
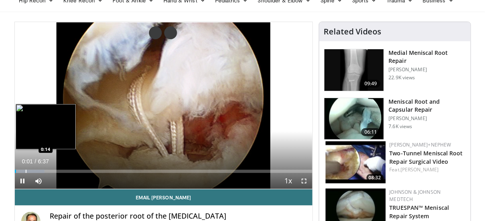
click at [26, 169] on div "Loaded : 9.96% 0:01 0:14" at bounding box center [163, 169] width 297 height 8
click at [37, 170] on div "Progress Bar" at bounding box center [30, 171] width 30 height 3
click at [38, 170] on div "Progress Bar" at bounding box center [38, 171] width 1 height 3
click at [46, 170] on div "Progress Bar" at bounding box center [46, 171] width 1 height 3
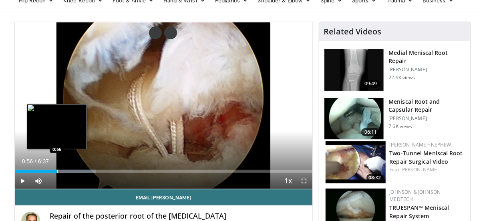
click at [57, 171] on div "Progress Bar" at bounding box center [57, 171] width 1 height 3
click at [61, 172] on div "Progress Bar" at bounding box center [61, 171] width 1 height 3
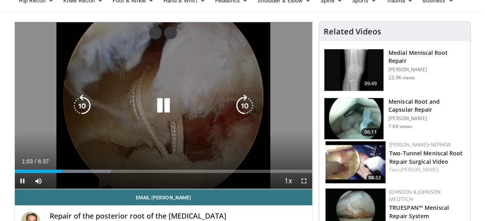
click at [72, 173] on div "Progress Bar" at bounding box center [75, 171] width 72 height 3
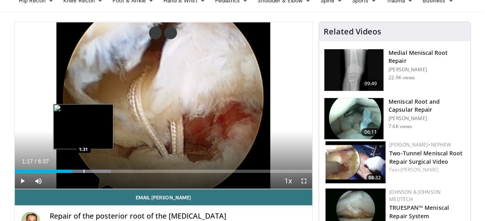
click at [84, 172] on div "Progress Bar" at bounding box center [84, 171] width 1 height 3
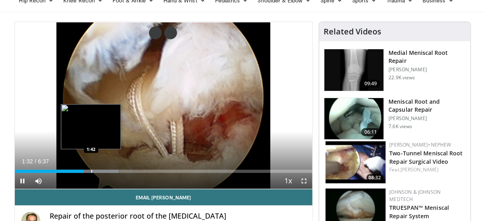
click at [91, 172] on div "Progress Bar" at bounding box center [91, 171] width 1 height 3
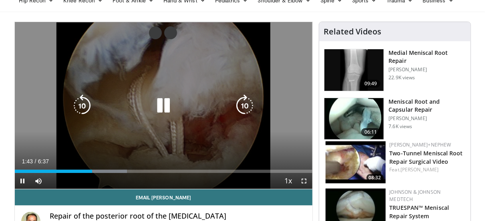
click at [100, 171] on div "Progress Bar" at bounding box center [98, 171] width 57 height 3
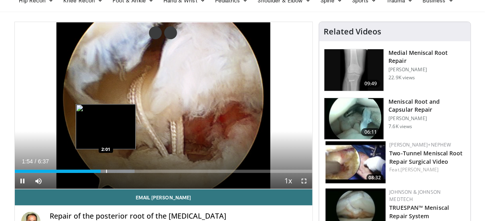
click at [106, 171] on div "Progress Bar" at bounding box center [106, 171] width 1 height 3
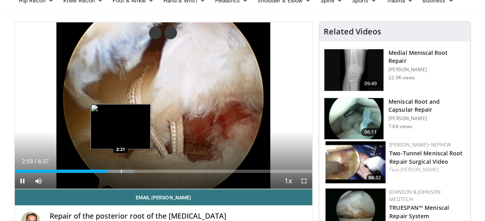
click at [121, 170] on div "Progress Bar" at bounding box center [121, 171] width 1 height 3
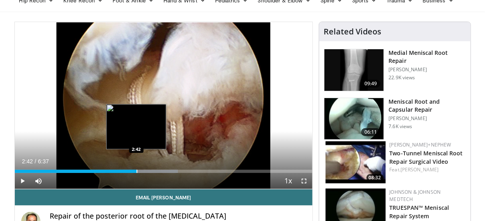
click at [136, 170] on div "Progress Bar" at bounding box center [136, 171] width 1 height 3
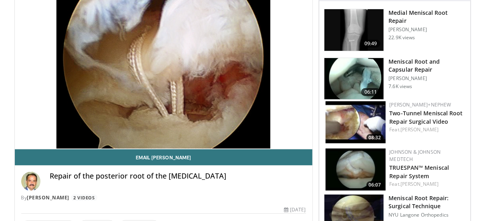
scroll to position [40, 0]
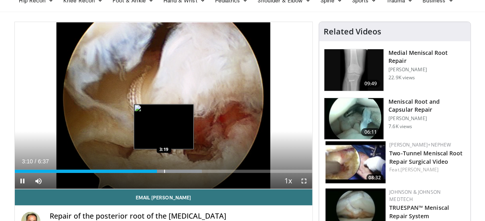
click at [164, 169] on div "Loaded : 62.91% 3:10 3:19" at bounding box center [163, 169] width 297 height 8
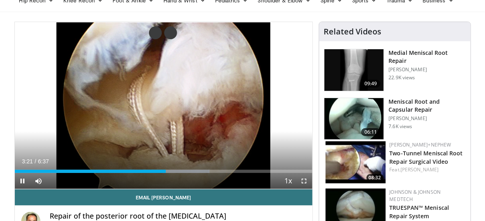
click at [172, 173] on div "Current Time 3:21 / Duration 6:37 Pause Skip Backward Skip Forward Mute Loaded …" at bounding box center [163, 181] width 297 height 16
click at [177, 173] on div "Current Time 3:22 / Duration 6:37 Pause Skip Backward Skip Forward Mute Loaded …" at bounding box center [163, 181] width 297 height 16
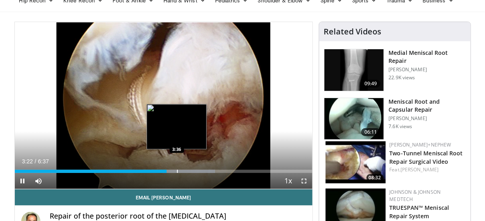
click at [177, 171] on div "Progress Bar" at bounding box center [177, 171] width 1 height 3
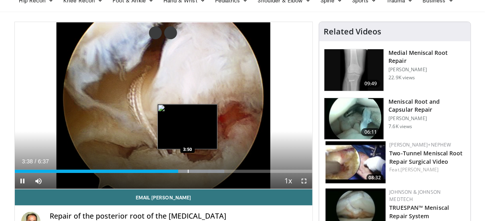
click at [188, 170] on div "Progress Bar" at bounding box center [188, 171] width 1 height 3
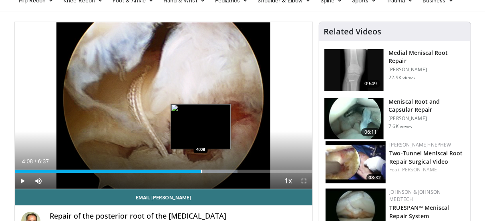
click at [201, 170] on div "Progress Bar" at bounding box center [201, 171] width 1 height 3
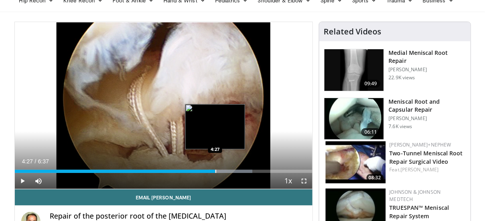
click at [215, 169] on div "Loaded : 79.86% 4:27 4:27" at bounding box center [163, 169] width 297 height 8
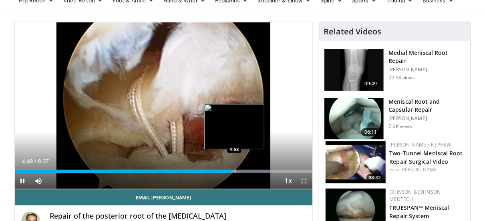
click at [235, 171] on div "Progress Bar" at bounding box center [235, 171] width 1 height 3
click at [240, 171] on div "Progress Bar" at bounding box center [240, 171] width 1 height 3
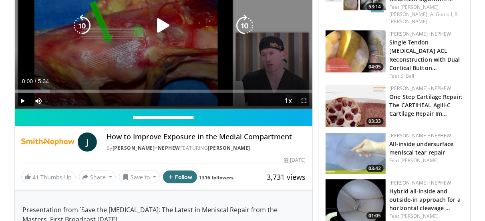
scroll to position [40, 0]
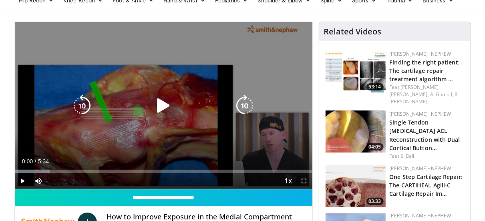
click at [159, 101] on icon "Video Player" at bounding box center [163, 105] width 22 height 22
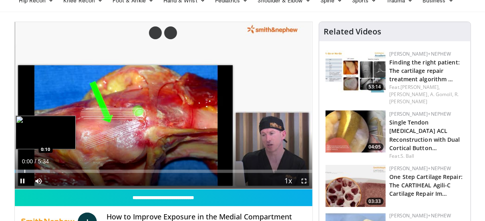
click at [24, 171] on div "Progress Bar" at bounding box center [24, 171] width 1 height 3
click at [34, 171] on div "Progress Bar" at bounding box center [34, 171] width 1 height 3
click at [45, 171] on div "Progress Bar" at bounding box center [37, 171] width 44 height 3
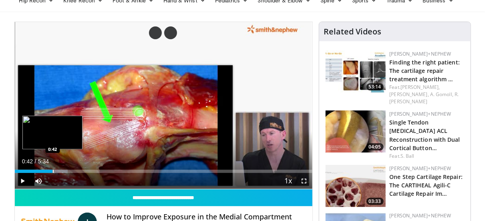
click at [53, 170] on div "Progress Bar" at bounding box center [53, 171] width 1 height 3
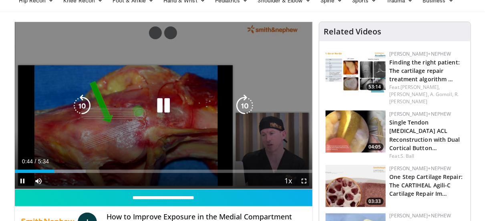
scroll to position [80, 0]
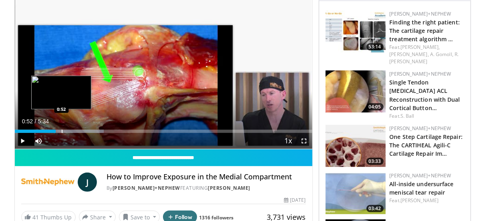
click at [62, 132] on div "Progress Bar" at bounding box center [62, 131] width 1 height 3
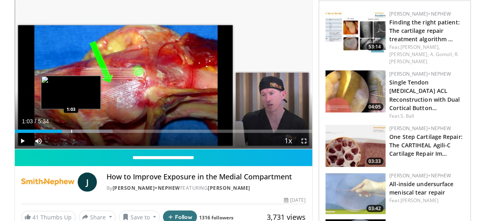
click at [71, 132] on div "Progress Bar" at bounding box center [71, 131] width 1 height 3
click at [77, 132] on div "Loaded : 35.92% 1:03 1:04" at bounding box center [163, 131] width 297 height 3
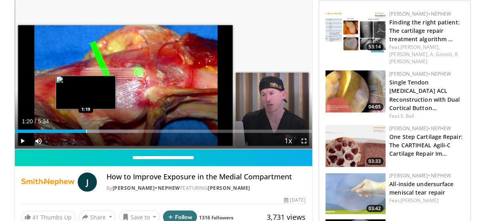
click at [86, 129] on div "Loaded : 41.55% 1:20 1:19" at bounding box center [163, 129] width 297 height 8
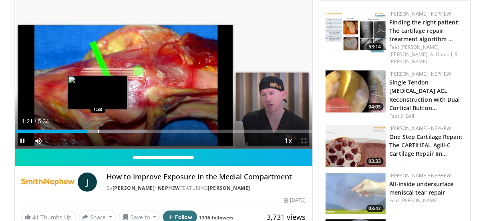
click at [97, 130] on div "Loaded : 44.52% 1:21 1:33" at bounding box center [163, 131] width 297 height 3
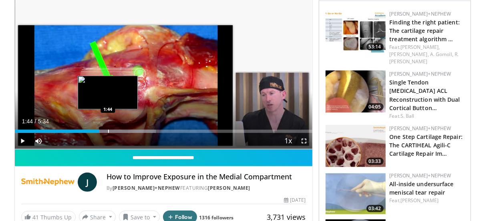
click at [108, 131] on div "Progress Bar" at bounding box center [108, 131] width 1 height 3
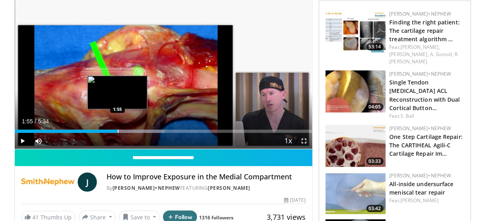
click at [118, 131] on div "Progress Bar" at bounding box center [118, 131] width 1 height 3
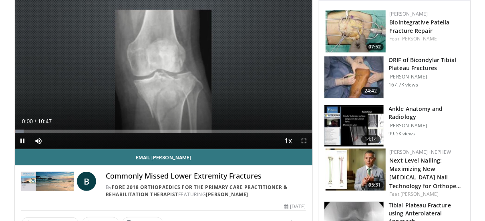
scroll to position [40, 0]
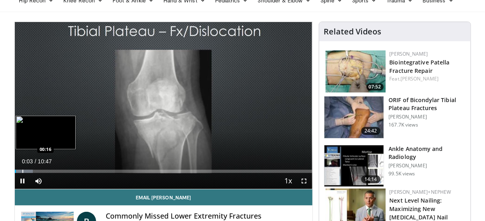
click at [22, 171] on div "Progress Bar" at bounding box center [22, 171] width 1 height 3
click at [31, 170] on div "Progress Bar" at bounding box center [31, 171] width 1 height 3
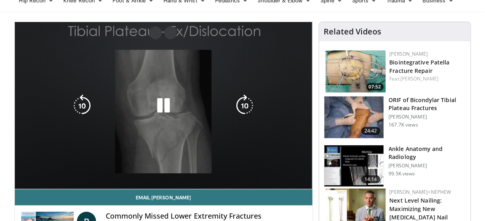
click at [37, 170] on video-js "**********" at bounding box center [163, 105] width 297 height 167
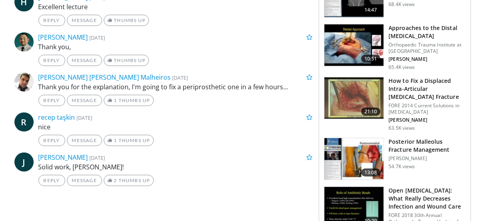
scroll to position [280, 0]
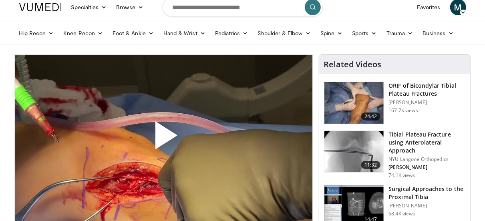
scroll to position [47, 0]
